Goal: Information Seeking & Learning: Learn about a topic

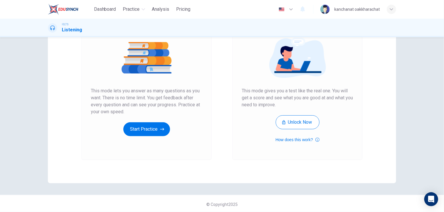
scroll to position [69, 0]
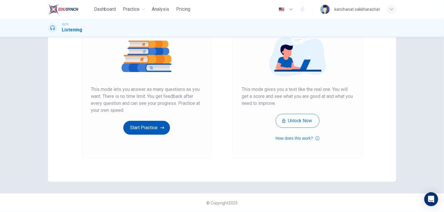
click at [148, 129] on button "Start Practice" at bounding box center [146, 128] width 47 height 14
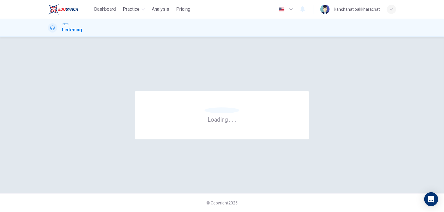
scroll to position [0, 0]
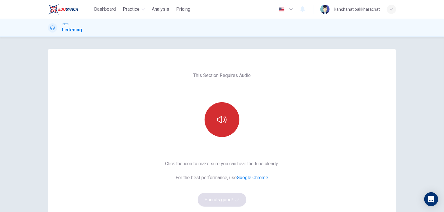
click at [220, 112] on button "button" at bounding box center [222, 119] width 35 height 35
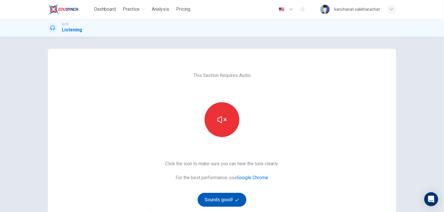
click at [223, 202] on button "Sounds good!" at bounding box center [222, 200] width 49 height 14
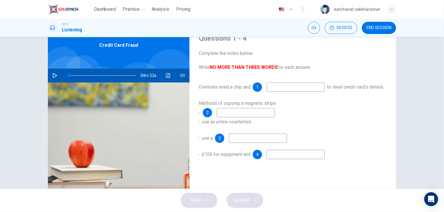
scroll to position [29, 0]
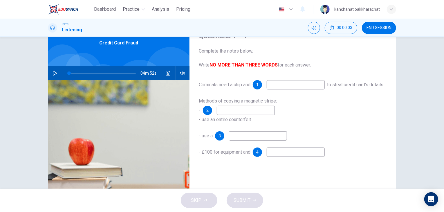
click at [284, 85] on input at bounding box center [296, 84] width 58 height 9
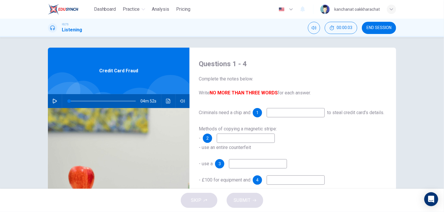
scroll to position [0, 0]
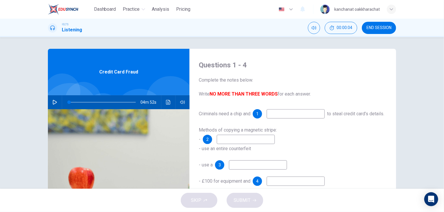
click at [53, 102] on icon "button" at bounding box center [55, 102] width 4 height 5
click at [289, 149] on div "Methods of copying a magnetic stripe: - 2 - use an entire counterfeit" at bounding box center [293, 139] width 188 height 28
click at [169, 102] on icon "Click to see the audio transcription" at bounding box center [168, 102] width 5 height 5
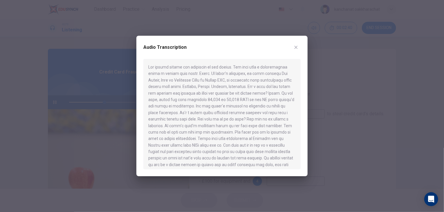
click at [296, 49] on icon "button" at bounding box center [296, 47] width 5 height 5
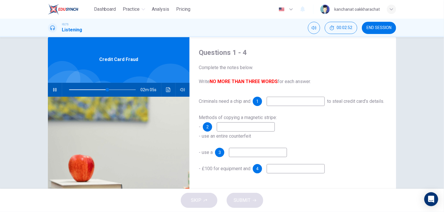
scroll to position [12, 0]
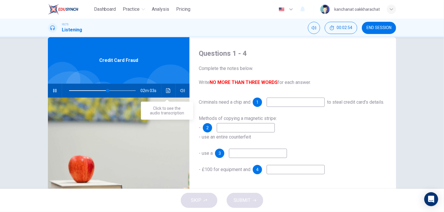
click at [166, 91] on icon "Click to see the audio transcription" at bounding box center [168, 90] width 4 height 5
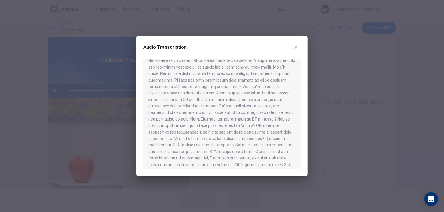
scroll to position [244, 0]
click at [296, 51] on button "button" at bounding box center [295, 47] width 9 height 9
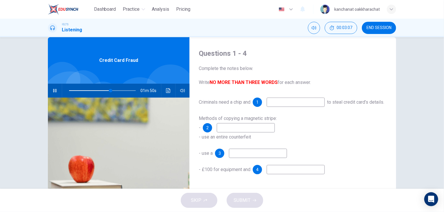
click at [281, 104] on input at bounding box center [296, 101] width 58 height 9
click at [327, 105] on span "to steal credit card’s details." at bounding box center [355, 102] width 57 height 6
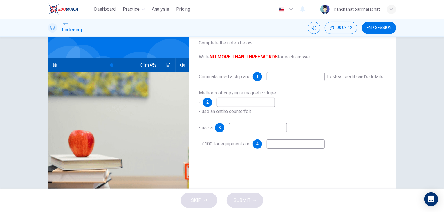
scroll to position [0, 0]
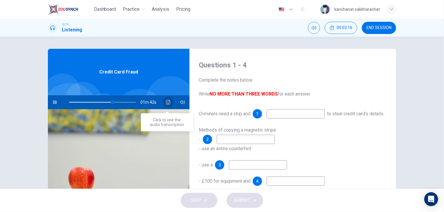
click at [164, 99] on button "Click to see the audio transcription" at bounding box center [168, 102] width 9 height 14
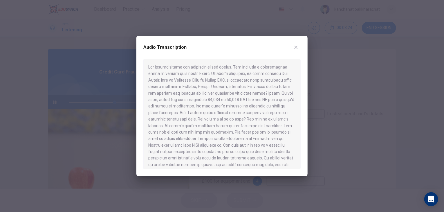
click at [295, 47] on icon "button" at bounding box center [296, 47] width 5 height 5
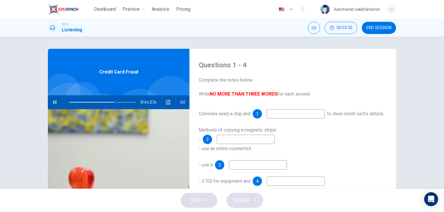
click at [279, 110] on input at bounding box center [296, 113] width 58 height 9
type input "90"
click at [372, 28] on span "END SESSION" at bounding box center [378, 28] width 25 height 5
